Goal: Task Accomplishment & Management: Manage account settings

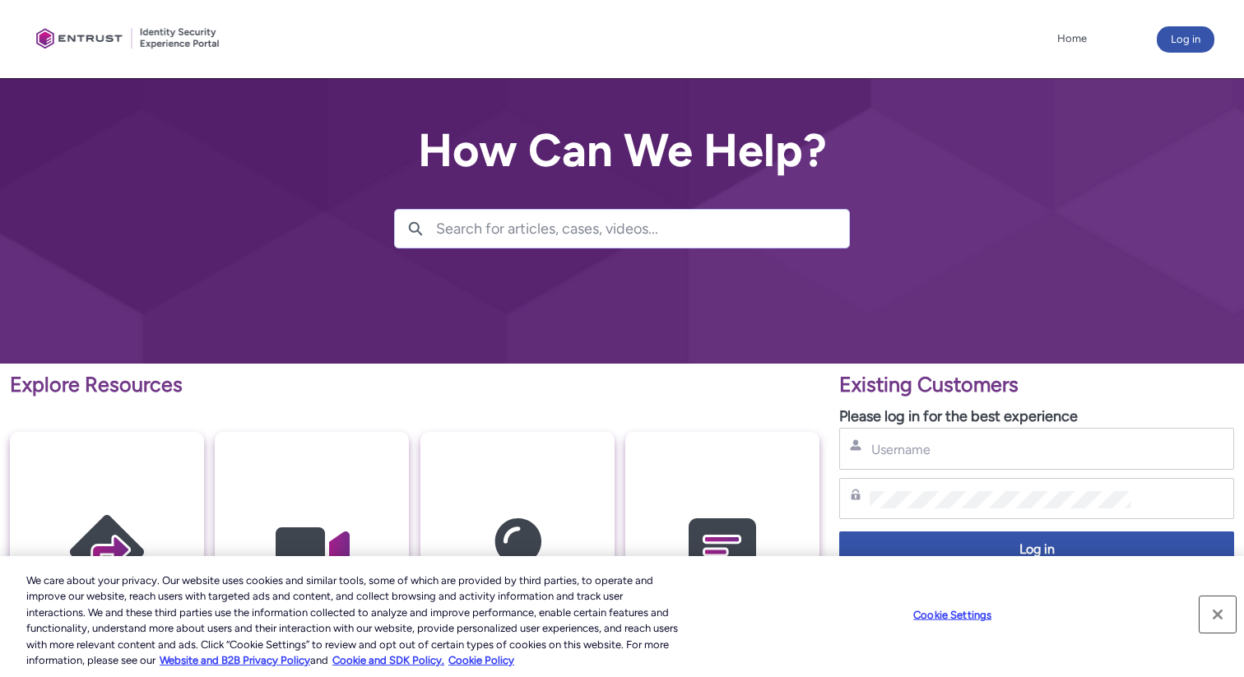
click at [1215, 620] on button "Close" at bounding box center [1218, 614] width 36 height 36
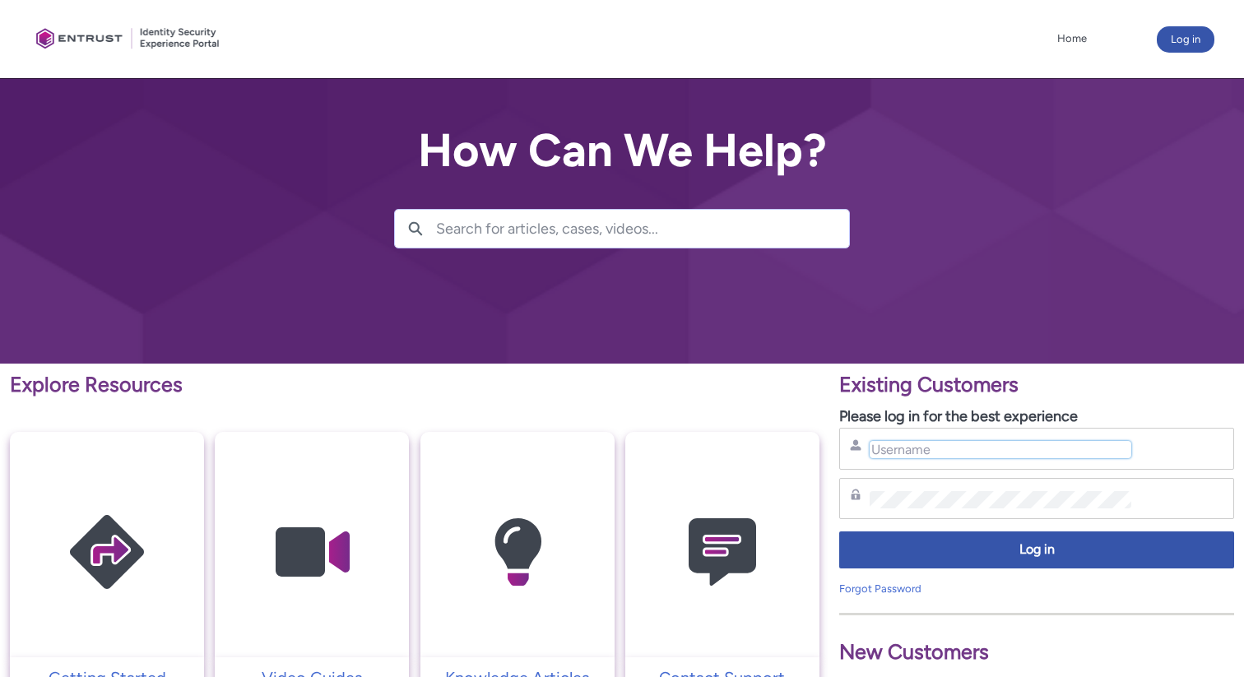
click at [936, 441] on input "Username" at bounding box center [1001, 449] width 262 height 17
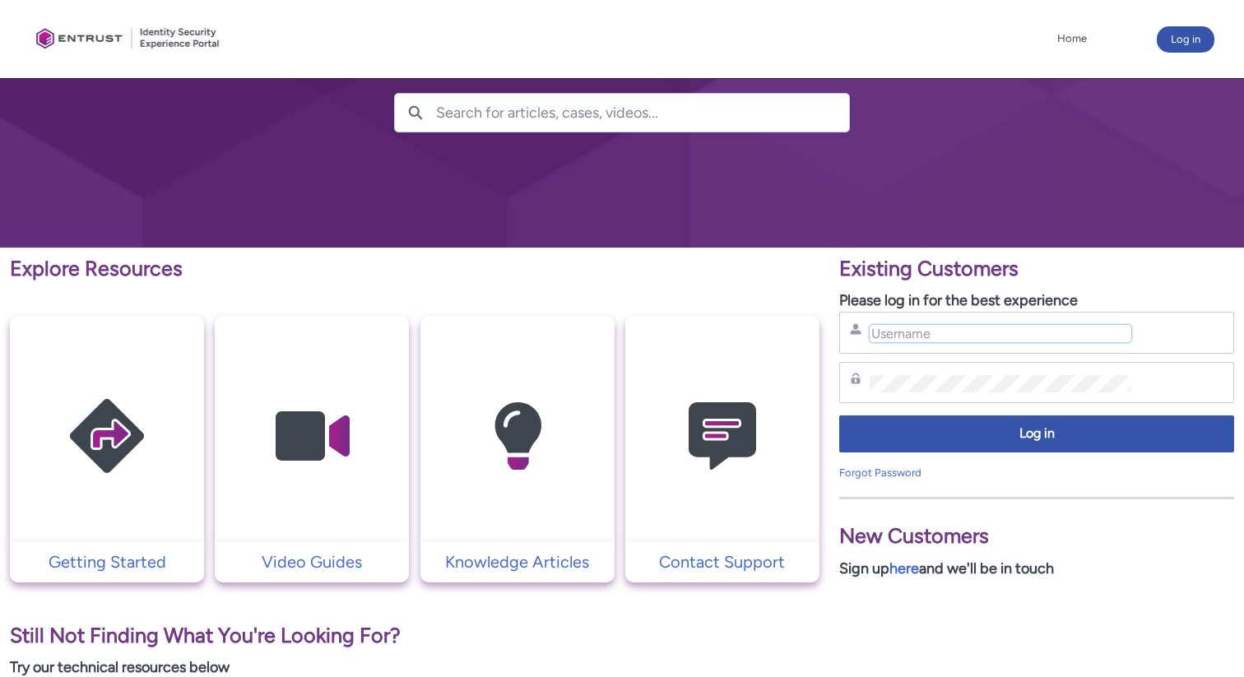
scroll to position [164, 0]
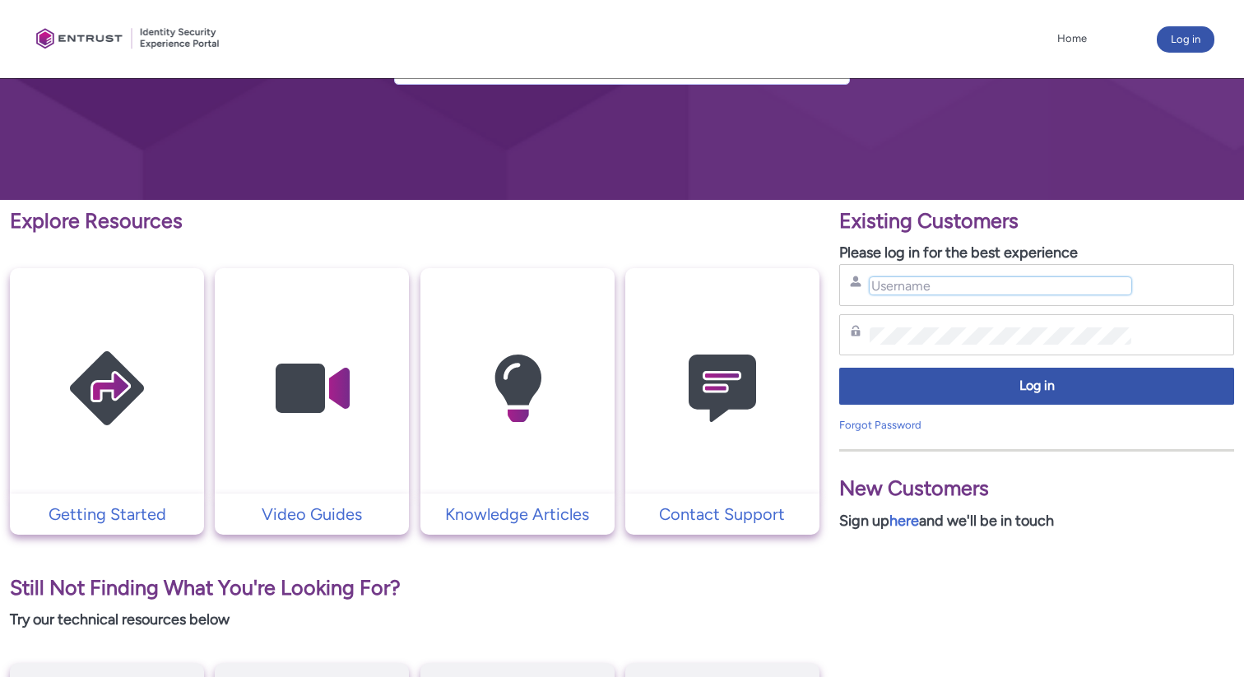
paste input "saiful@bayo.my @Bcd1234devb1q2w3e$"
drag, startPoint x: 1118, startPoint y: 282, endPoint x: 969, endPoint y: 283, distance: 148.9
click at [969, 283] on input "saiful@bayo.my @Bcd1234devb1q2w3e$" at bounding box center [1001, 285] width 262 height 17
type input "[EMAIL_ADDRESS][DOMAIN_NAME]"
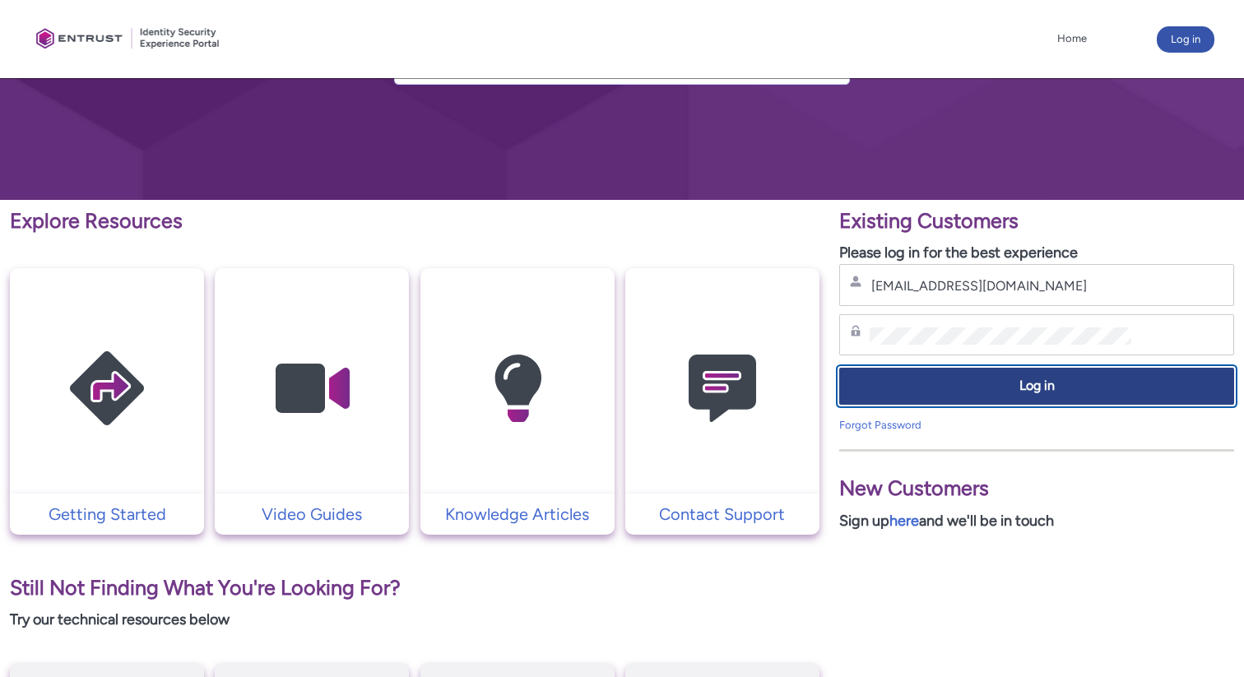
click at [950, 393] on span "Log in" at bounding box center [1037, 386] width 374 height 19
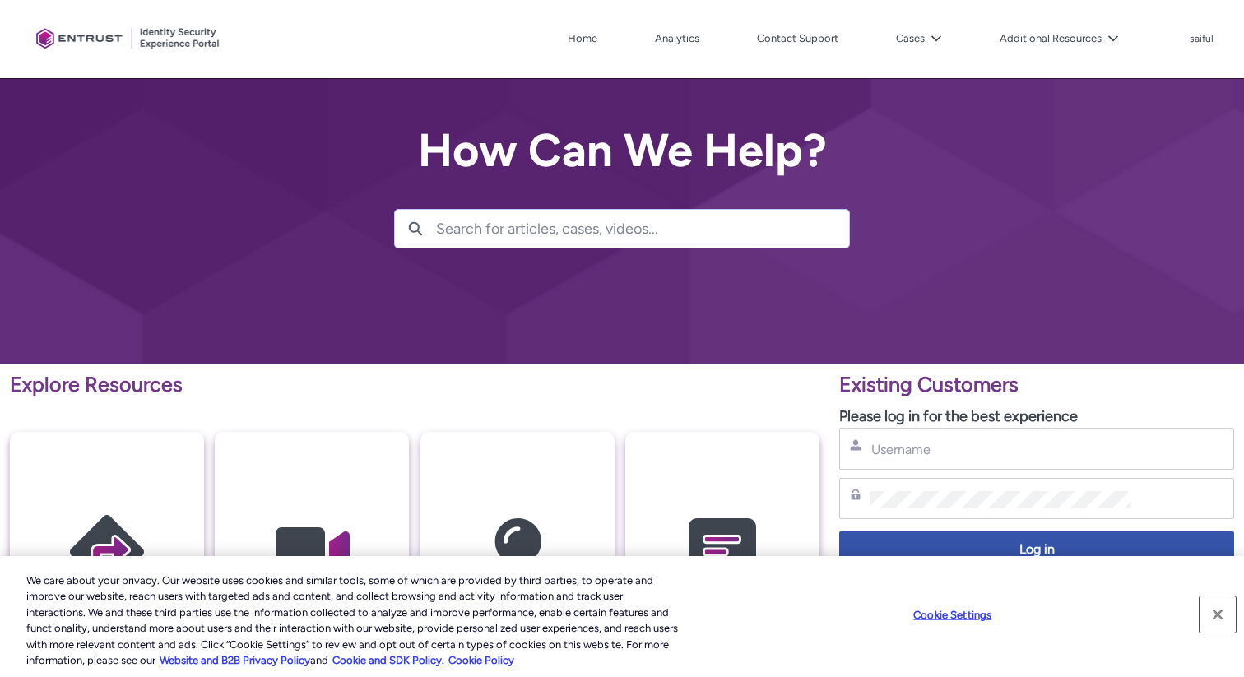
click at [1220, 610] on button "Close" at bounding box center [1218, 614] width 36 height 36
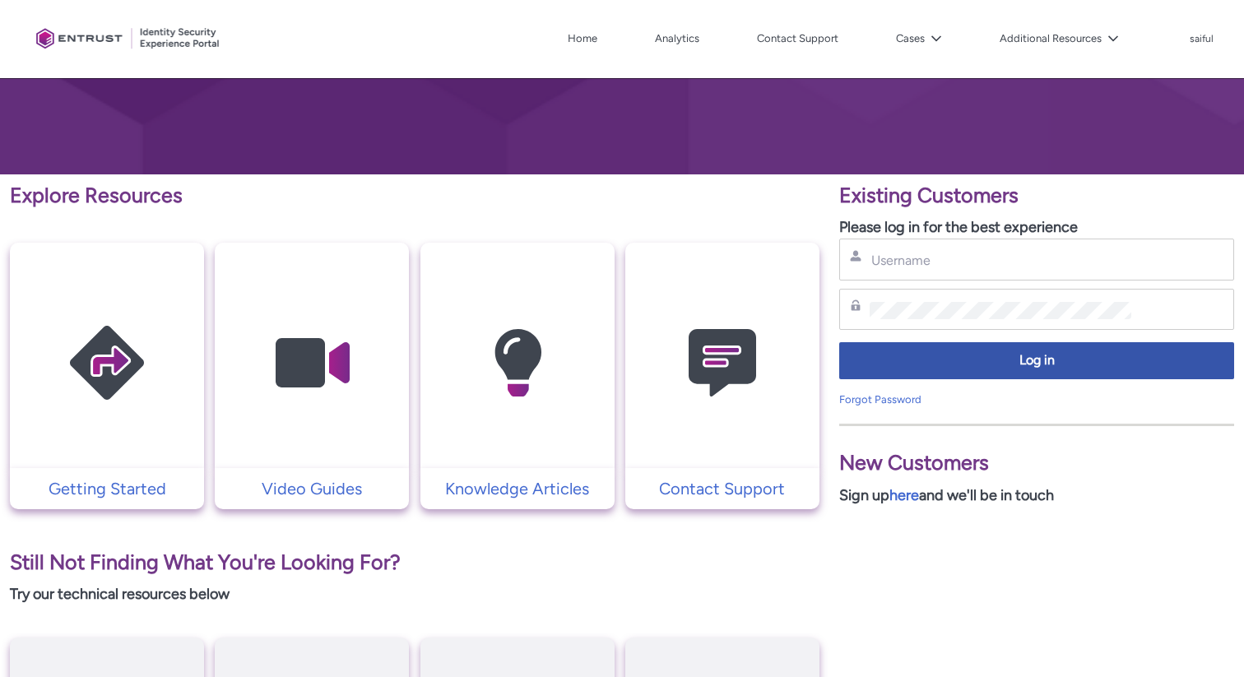
scroll to position [180, 0]
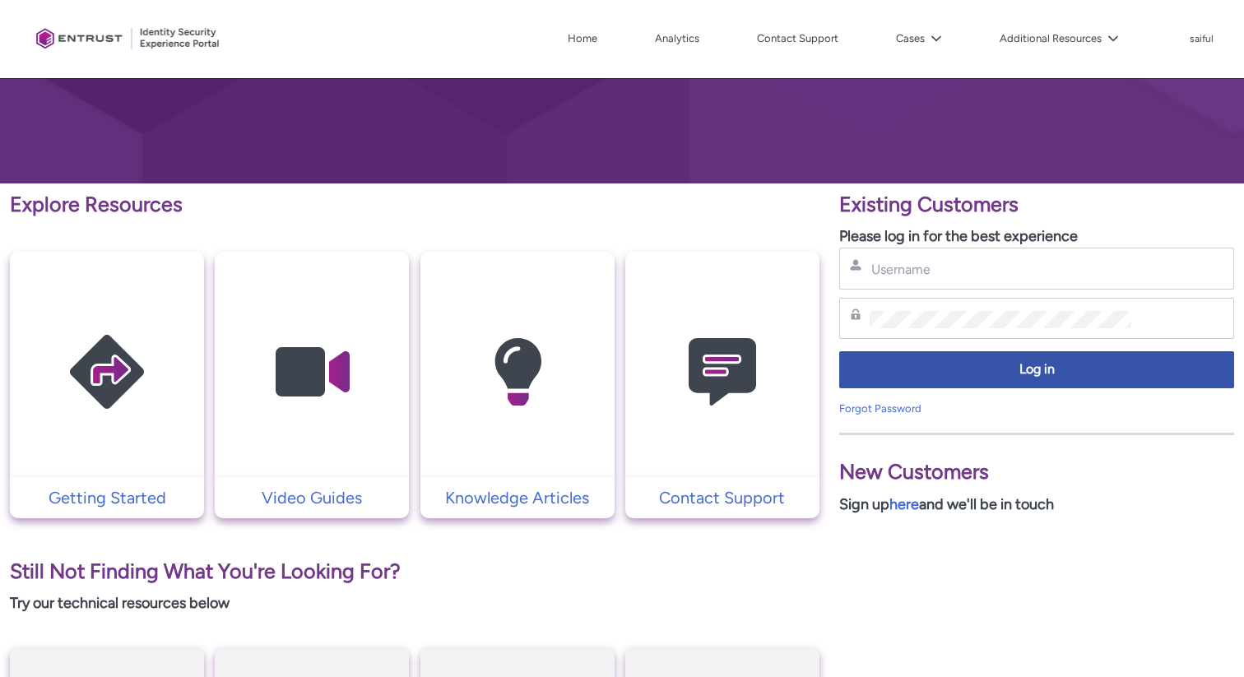
click at [980, 228] on p "Please log in for the best experience" at bounding box center [1036, 236] width 395 height 22
click at [940, 273] on input "Username" at bounding box center [1001, 269] width 262 height 17
type input "[EMAIL_ADDRESS][DOMAIN_NAME]"
click at [916, 350] on div "Log in" at bounding box center [1036, 373] width 395 height 53
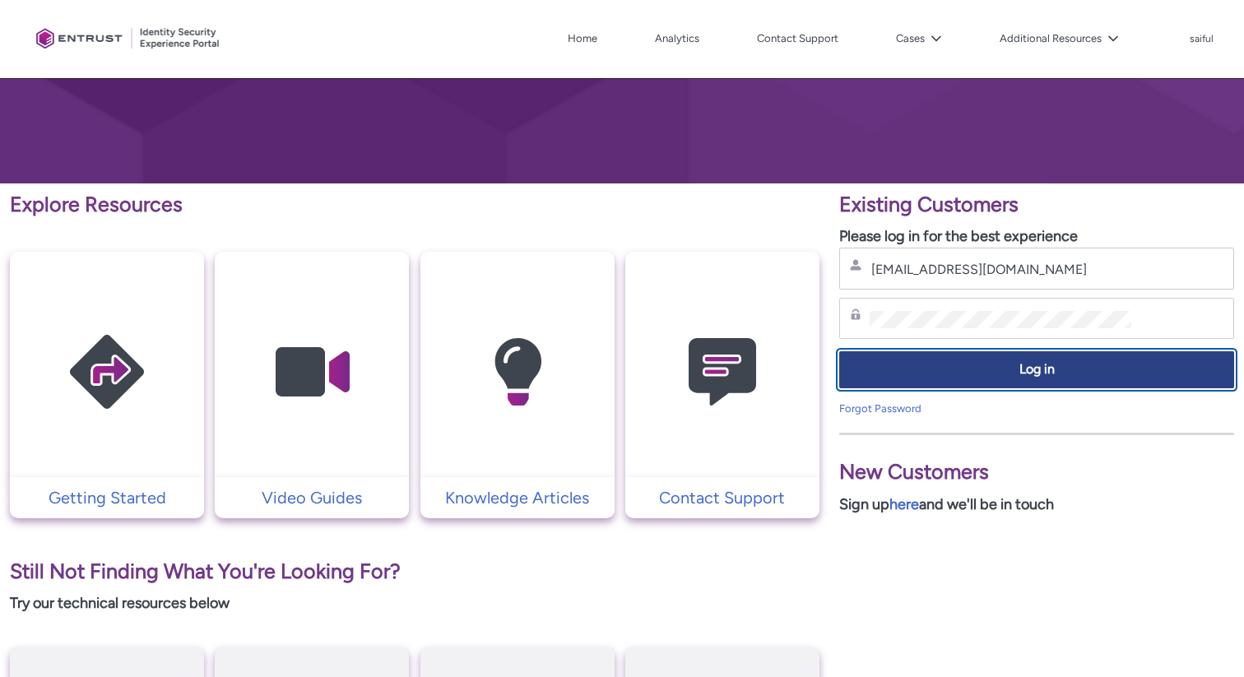
click at [921, 375] on span "Log in" at bounding box center [1037, 369] width 374 height 19
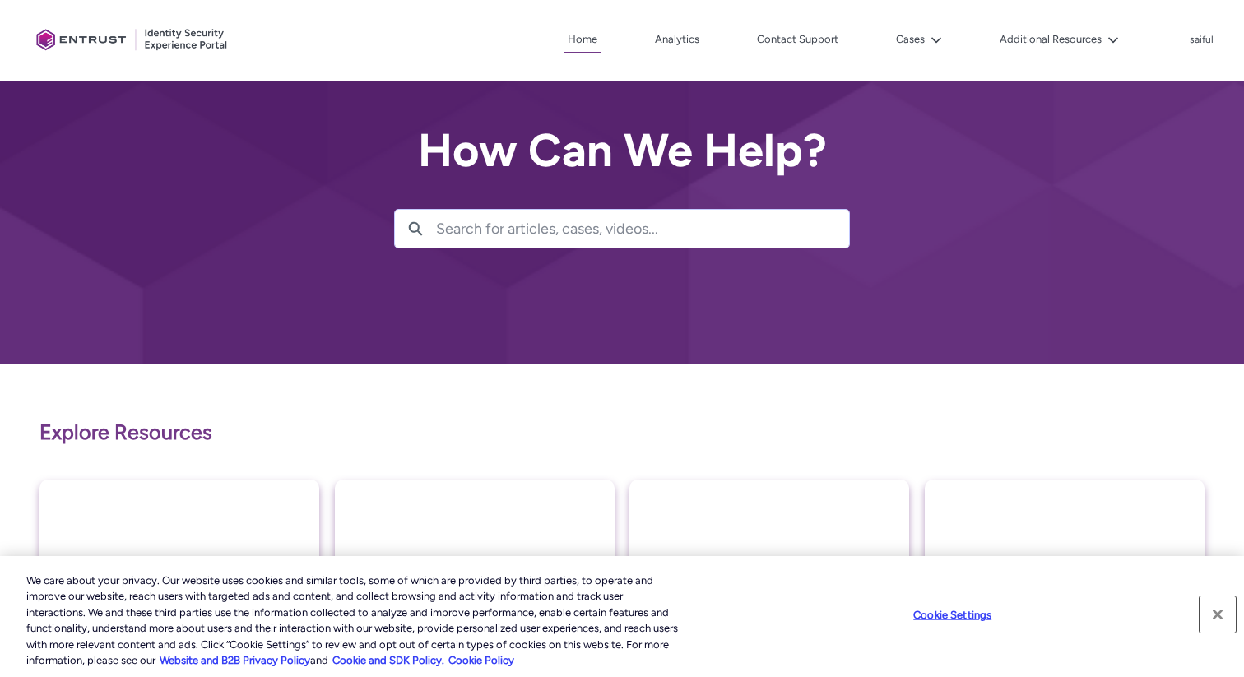
click at [1222, 612] on button "Close" at bounding box center [1218, 614] width 36 height 36
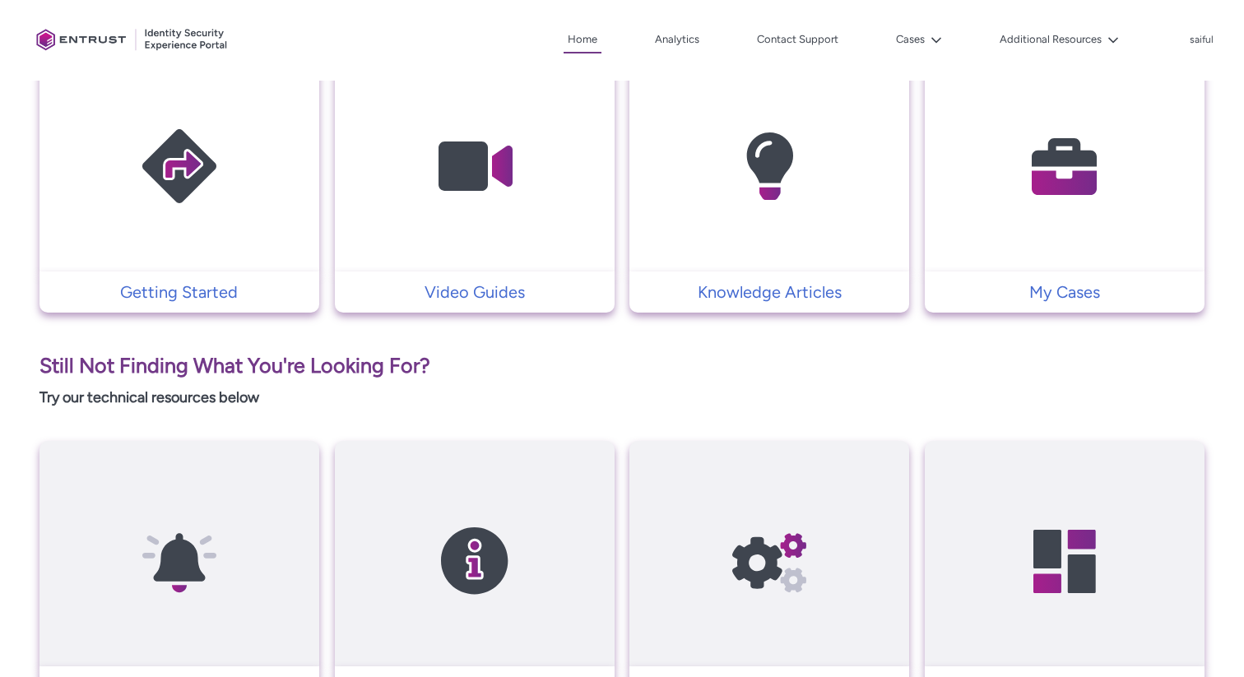
scroll to position [418, 0]
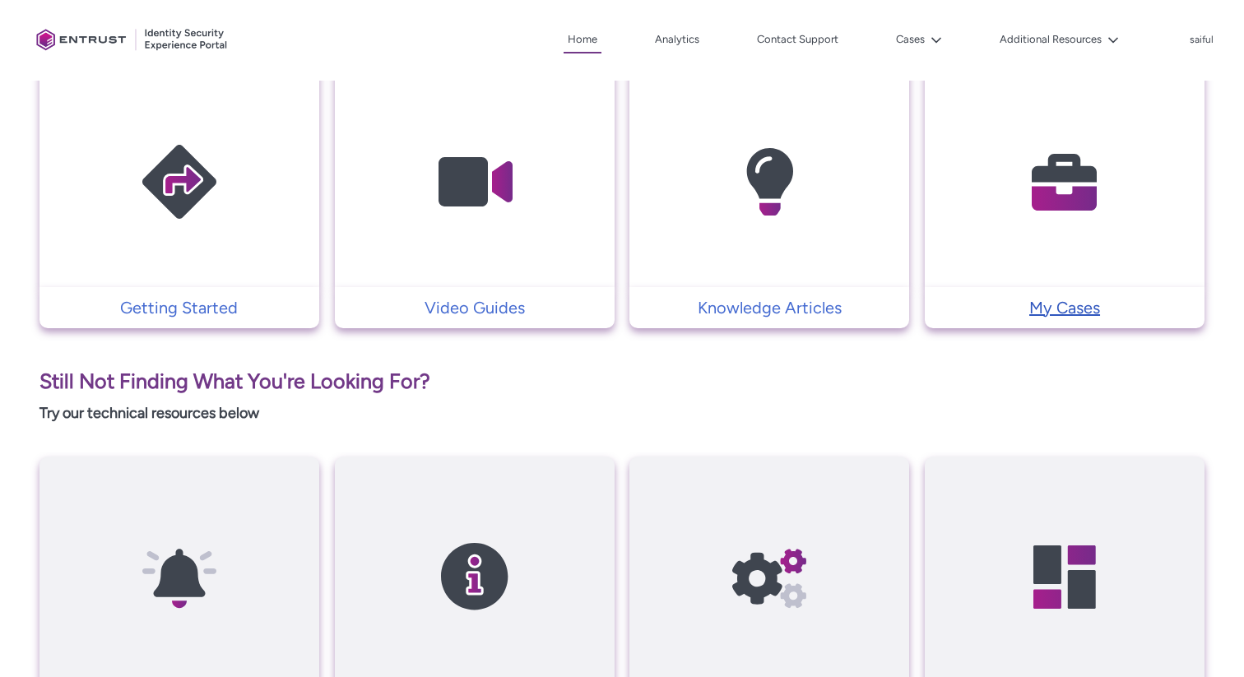
click at [1001, 312] on p "My Cases" at bounding box center [1064, 307] width 263 height 25
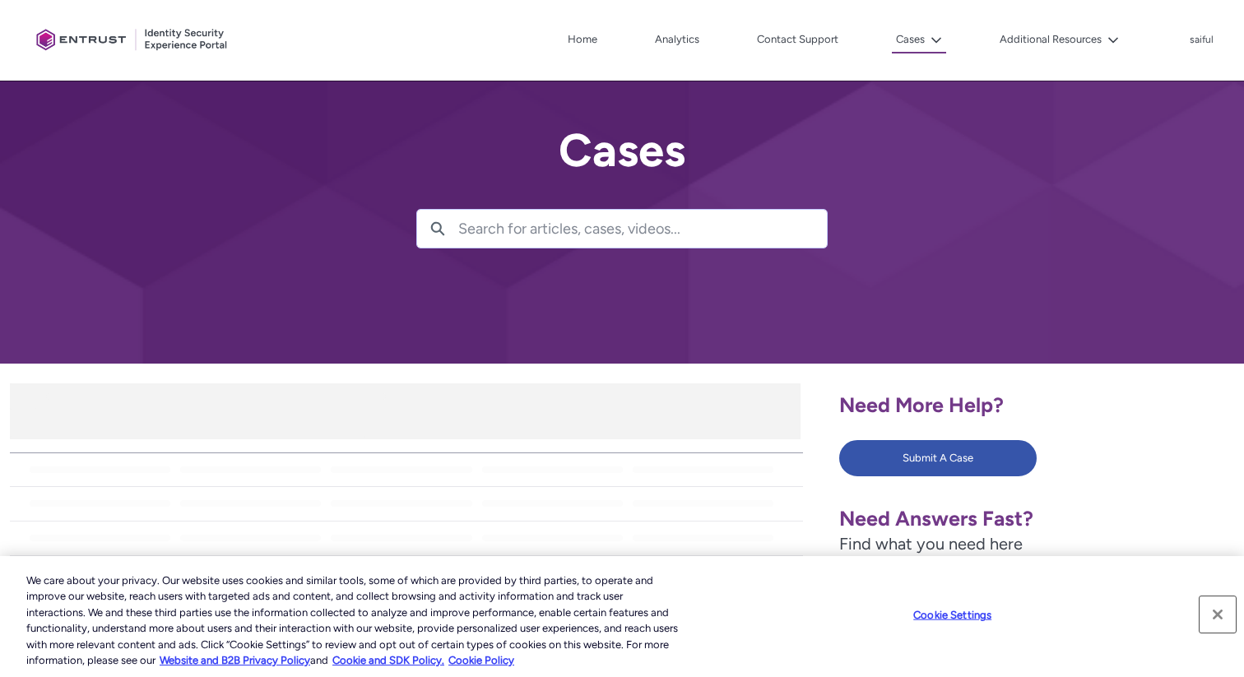
click at [1218, 607] on button "Close" at bounding box center [1218, 614] width 36 height 36
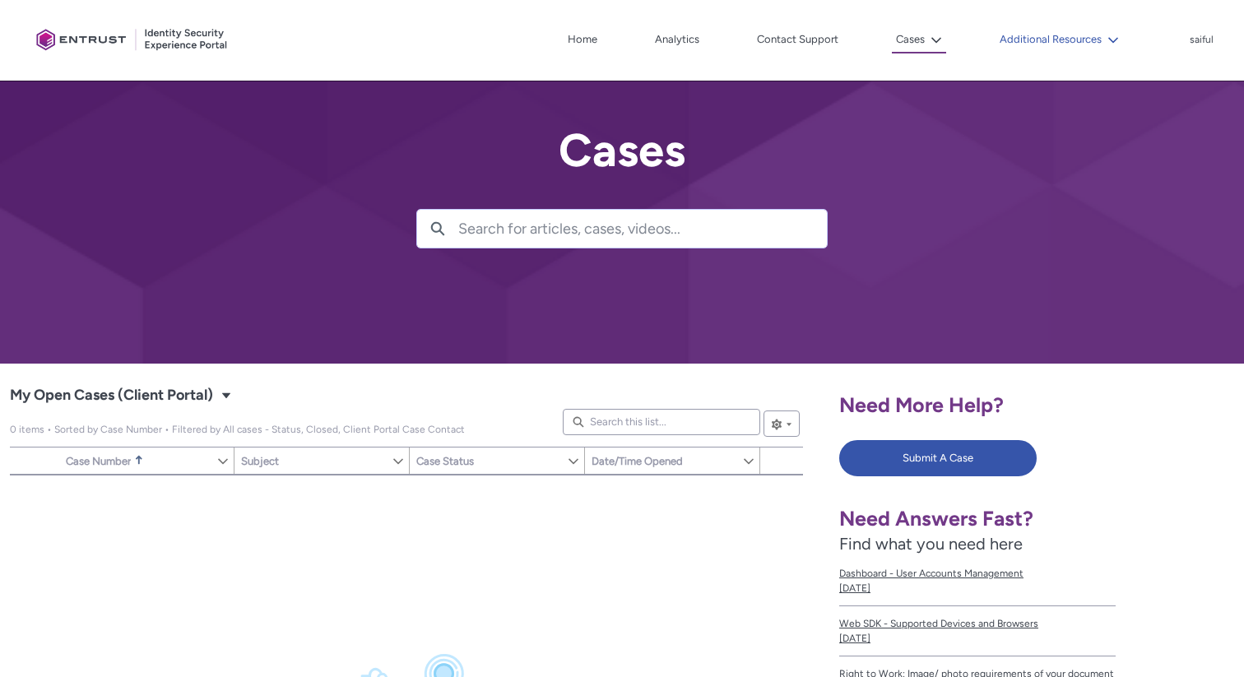
click at [1114, 41] on icon at bounding box center [1113, 40] width 10 height 6
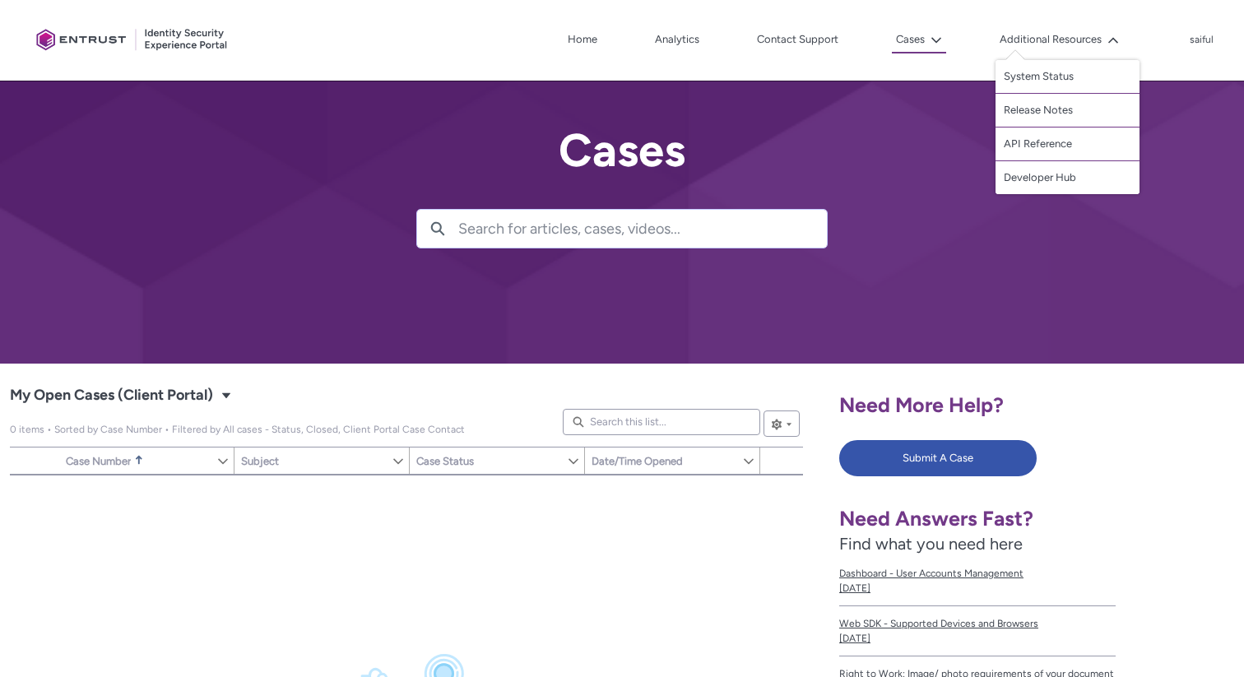
click at [827, 130] on h2 "Cases" at bounding box center [621, 150] width 411 height 51
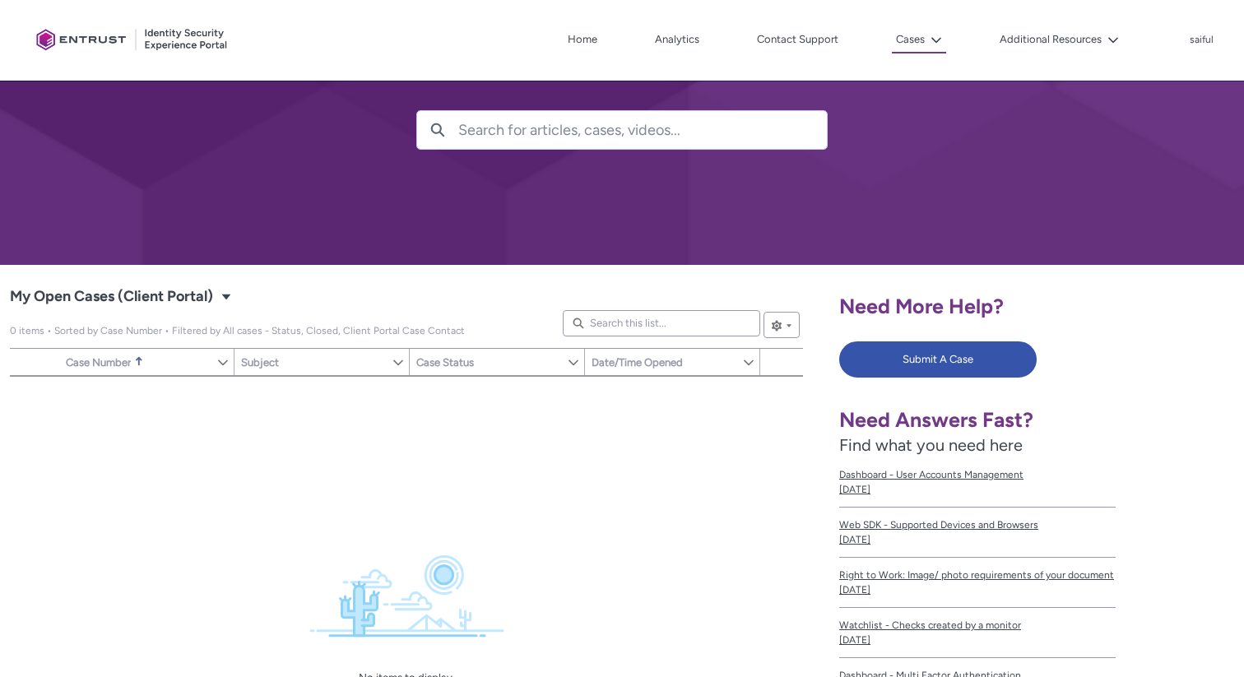
scroll to position [15, 0]
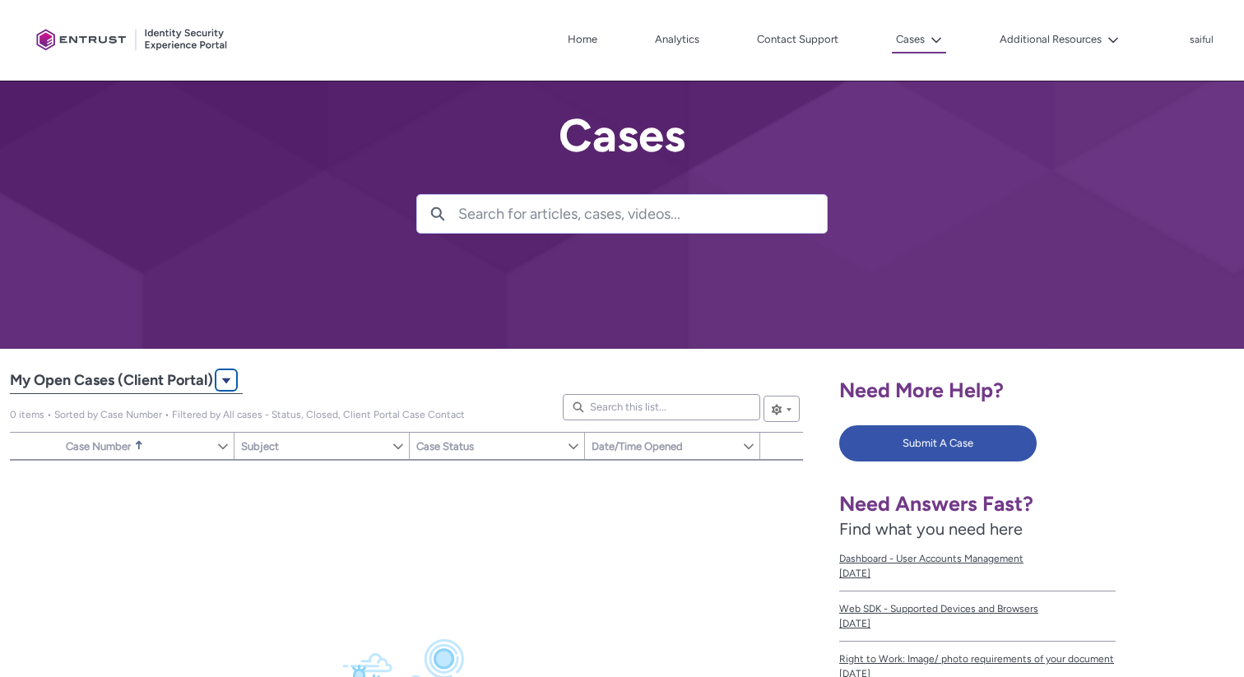
click at [225, 381] on lightning-primitive-icon "My Open Cases (Client Portal)|Cases|List View" at bounding box center [226, 380] width 12 height 12
click at [296, 333] on div at bounding box center [622, 167] width 1244 height 364
click at [227, 378] on lightning-primitive-icon "My Open Cases (Client Portal)|Cases|List View" at bounding box center [226, 380] width 12 height 12
click at [328, 293] on div at bounding box center [622, 167] width 1244 height 364
